Goal: Information Seeking & Learning: Check status

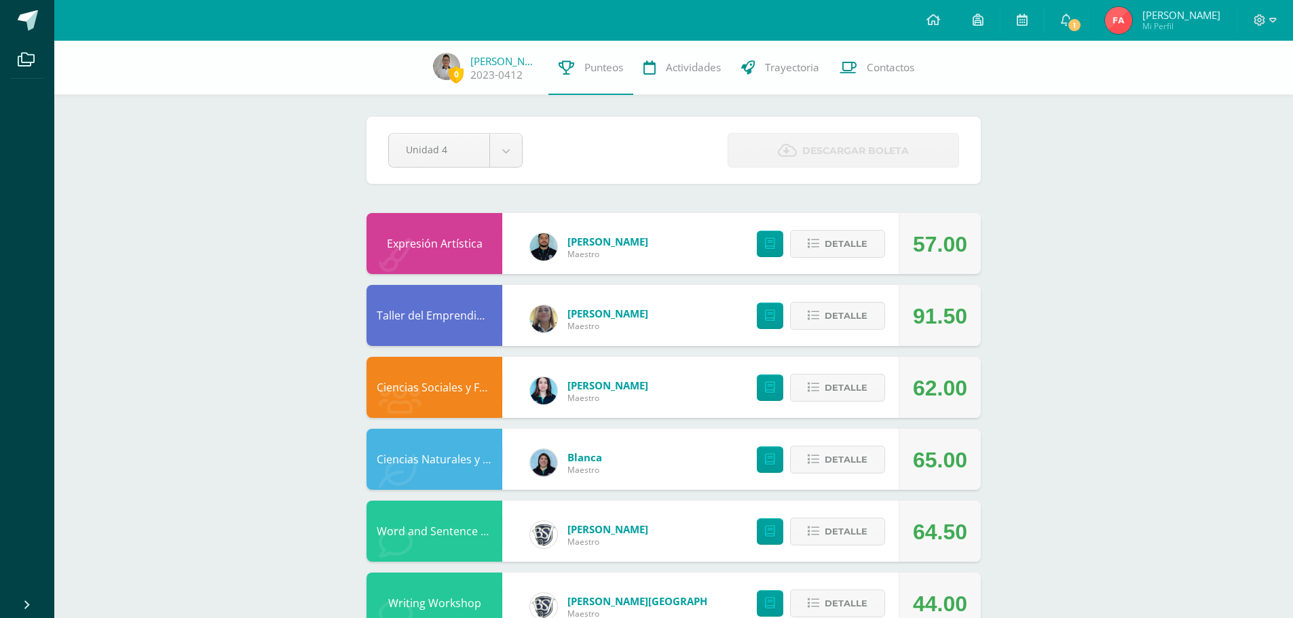
scroll to position [339, 0]
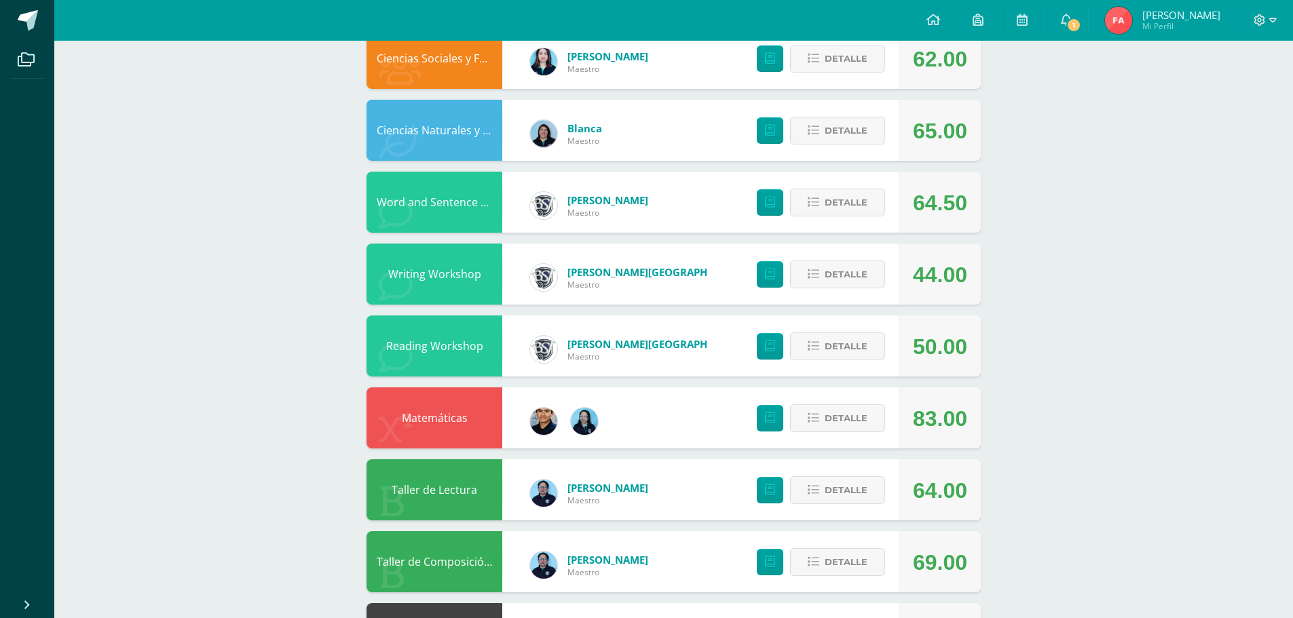
scroll to position [339, 0]
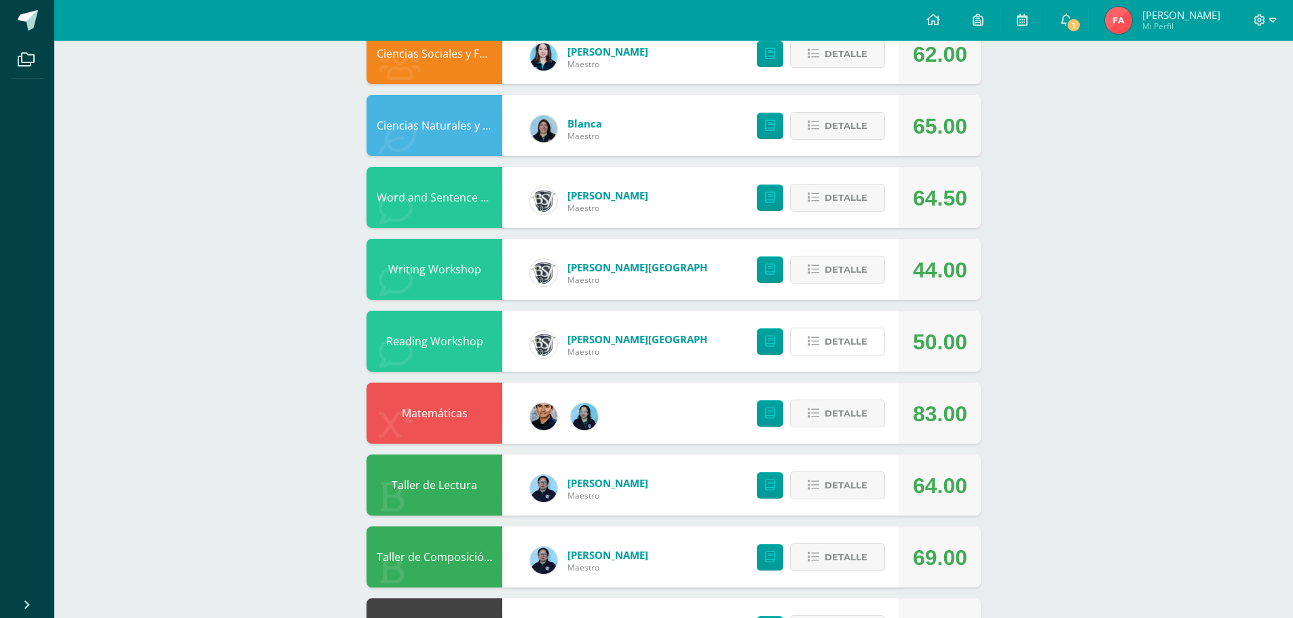
click at [816, 341] on icon at bounding box center [814, 342] width 12 height 12
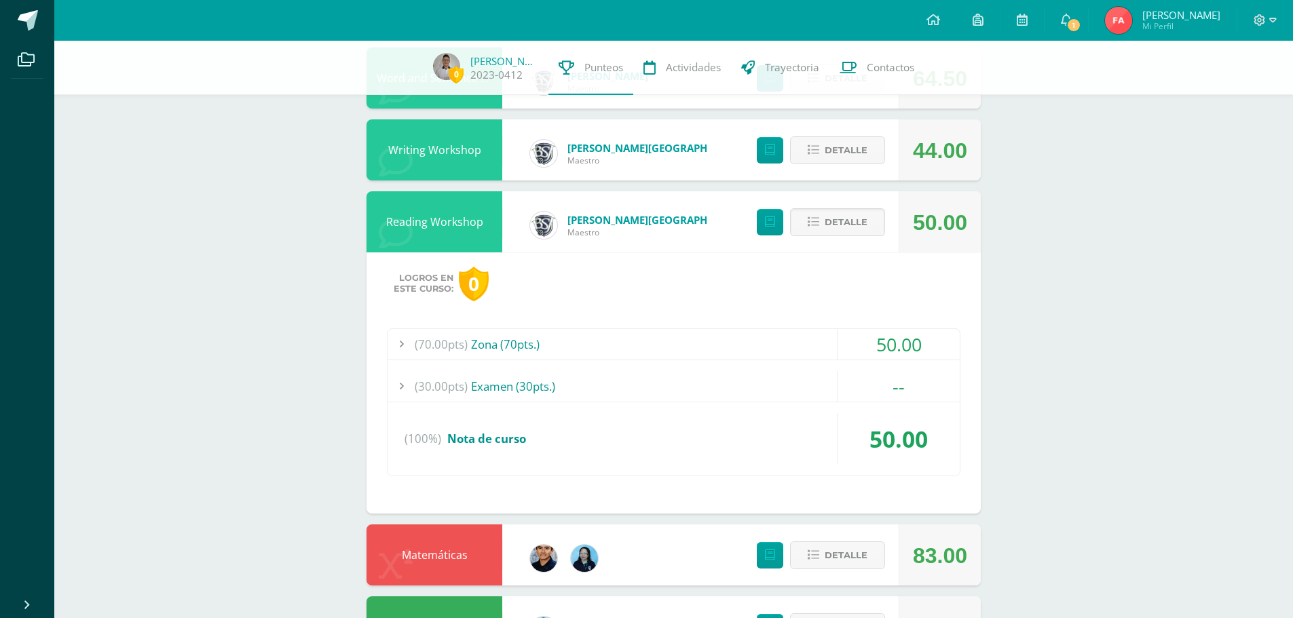
scroll to position [475, 0]
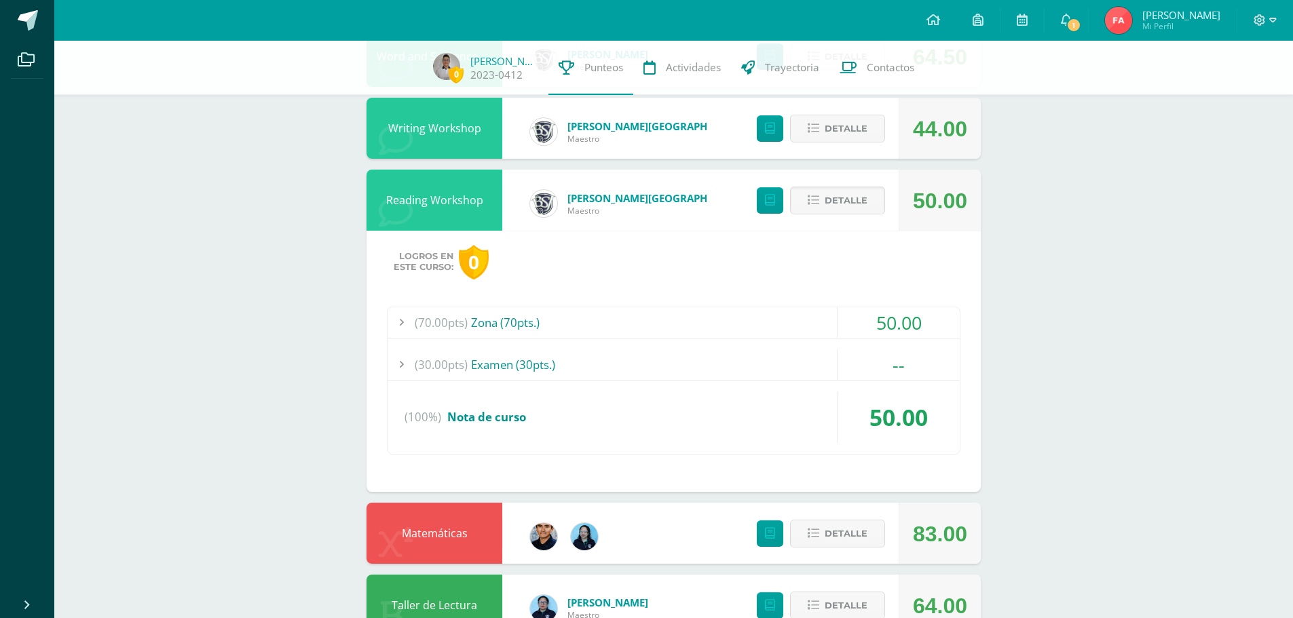
click at [499, 320] on div "(70.00pts) Zona (70pts.)" at bounding box center [673, 322] width 572 height 31
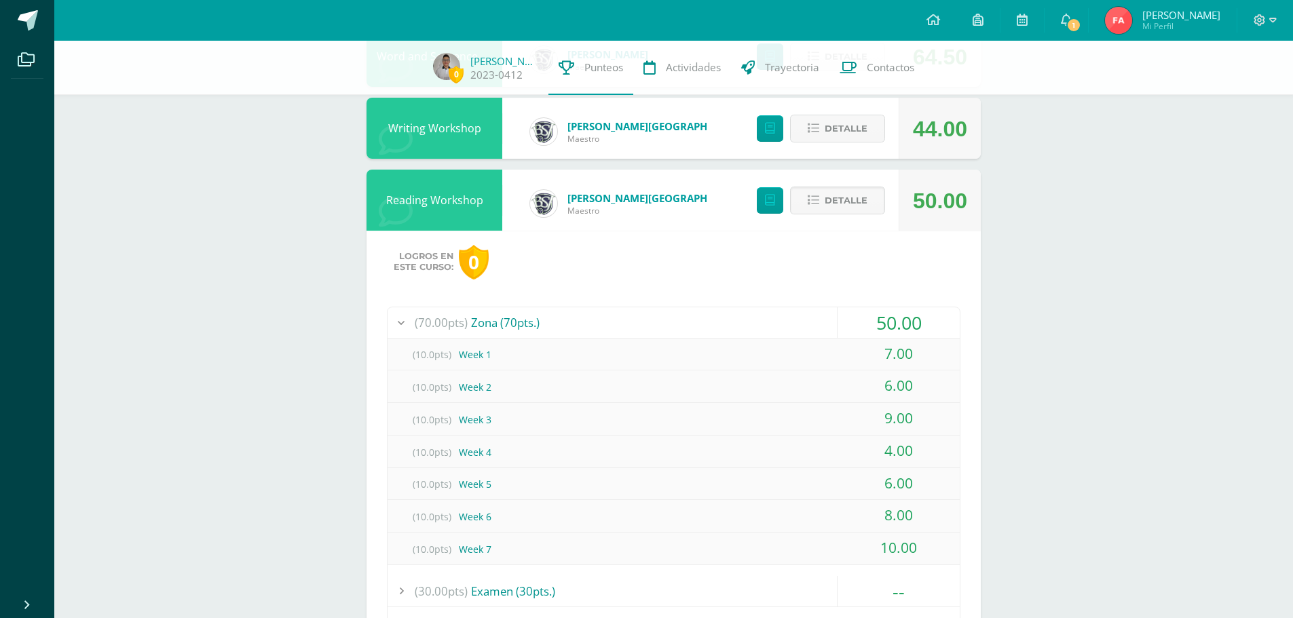
click at [499, 320] on div "(70.00pts) Zona (70pts.)" at bounding box center [673, 322] width 572 height 31
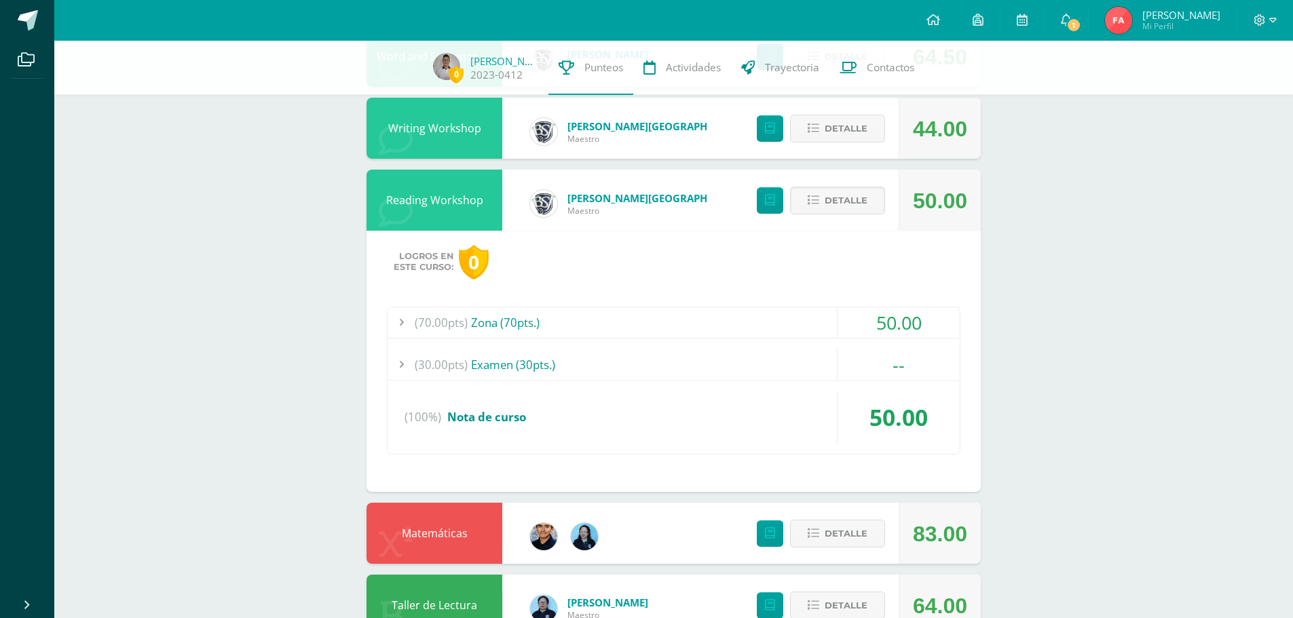
click at [864, 203] on span "Detalle" at bounding box center [846, 200] width 43 height 25
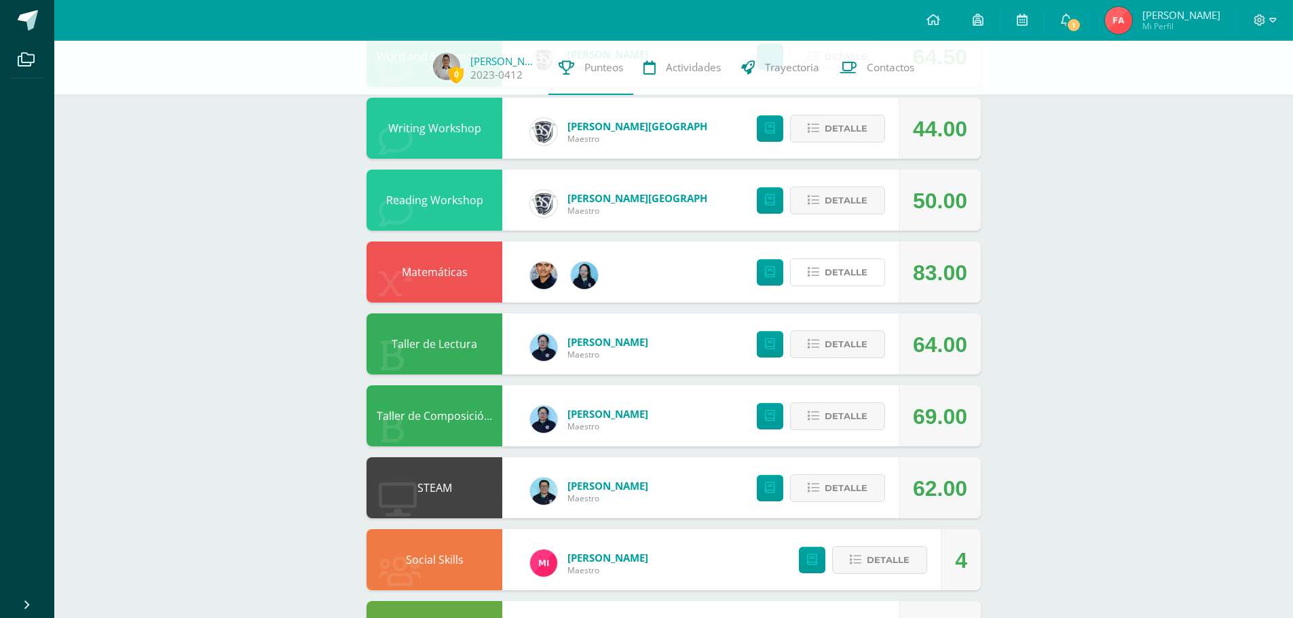
click at [853, 275] on span "Detalle" at bounding box center [846, 272] width 43 height 25
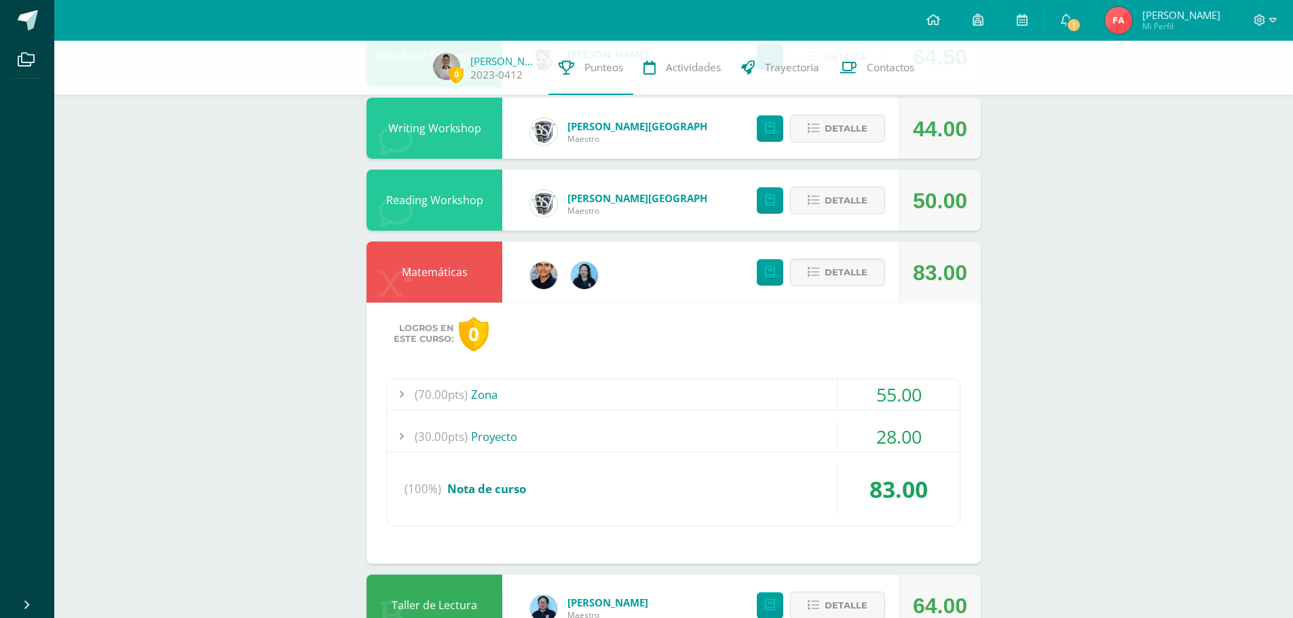
click at [854, 273] on span "Detalle" at bounding box center [846, 272] width 43 height 25
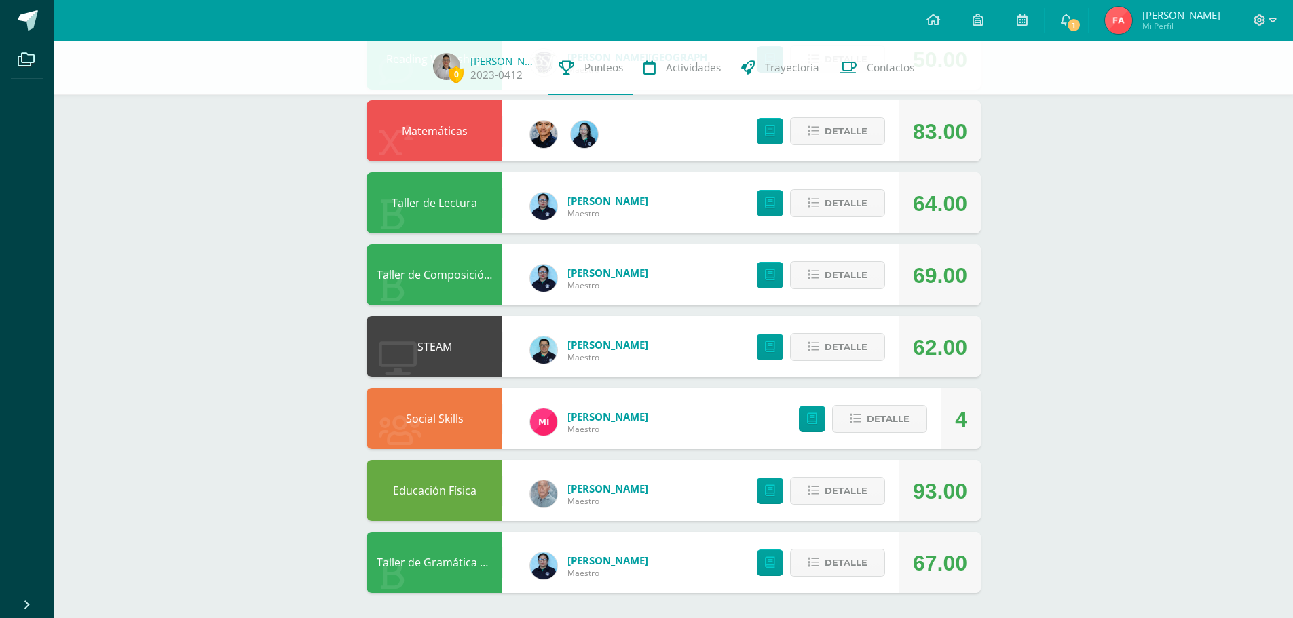
scroll to position [618, 0]
